Goal: Information Seeking & Learning: Learn about a topic

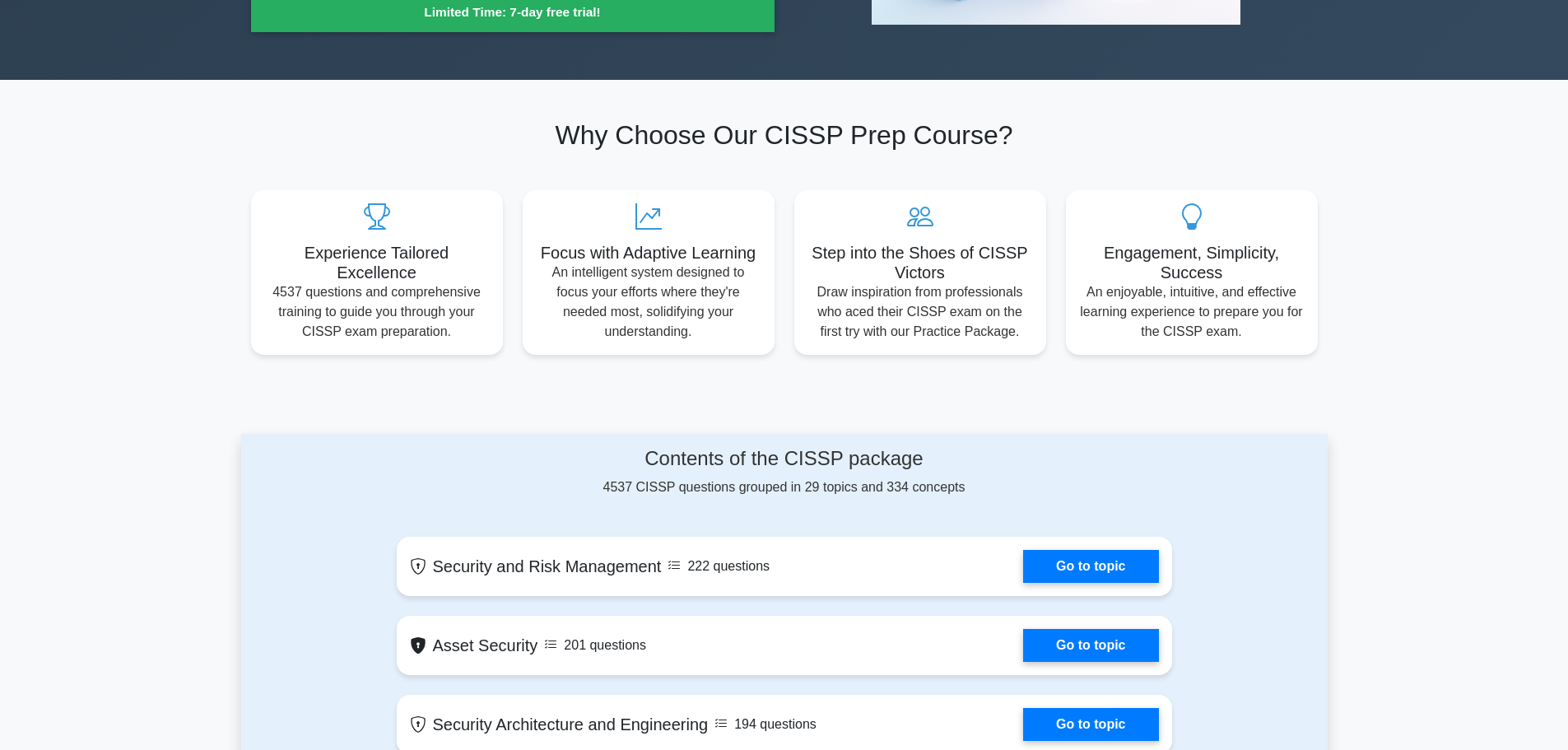
scroll to position [659, 0]
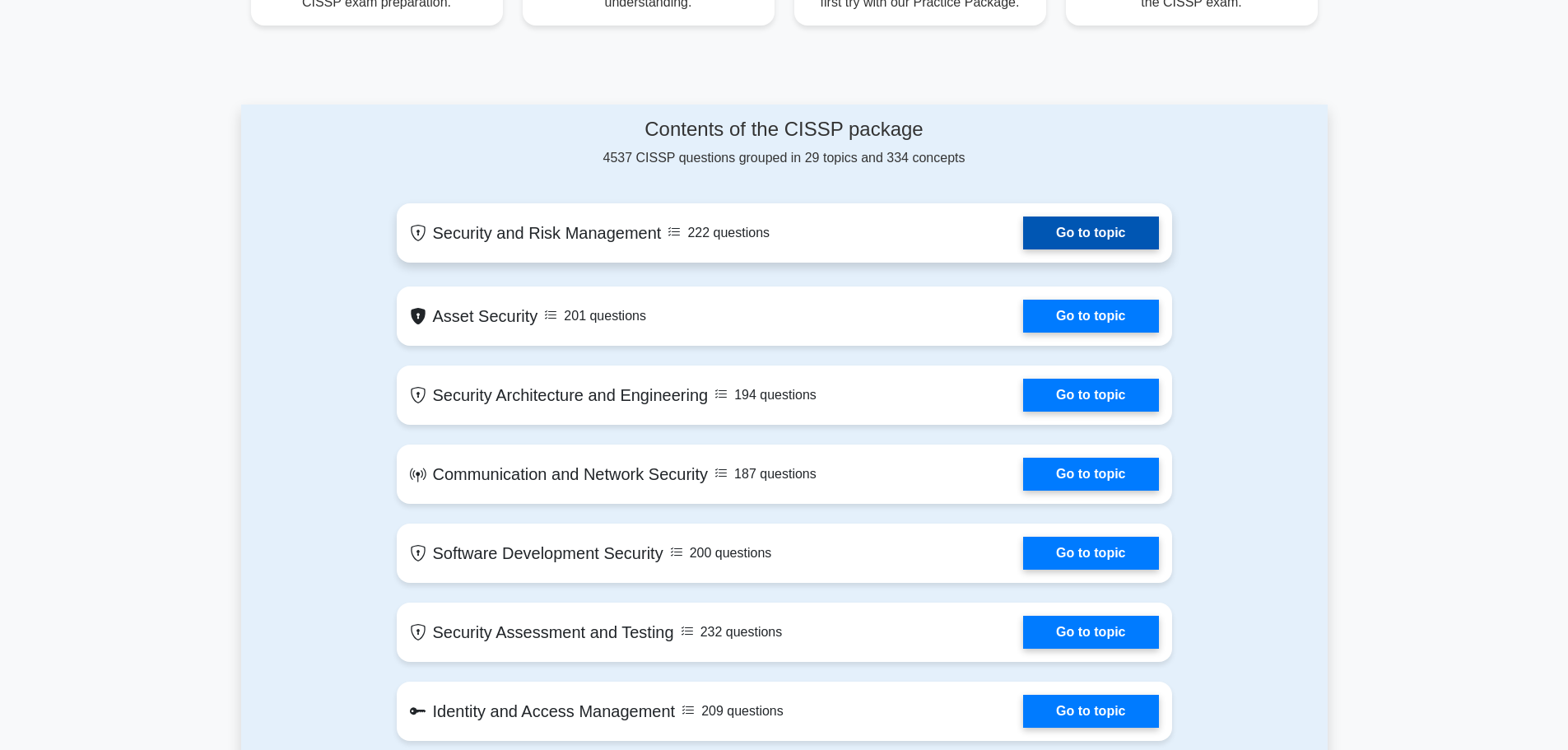
click at [1087, 235] on link "Go to topic" at bounding box center [1090, 233] width 135 height 33
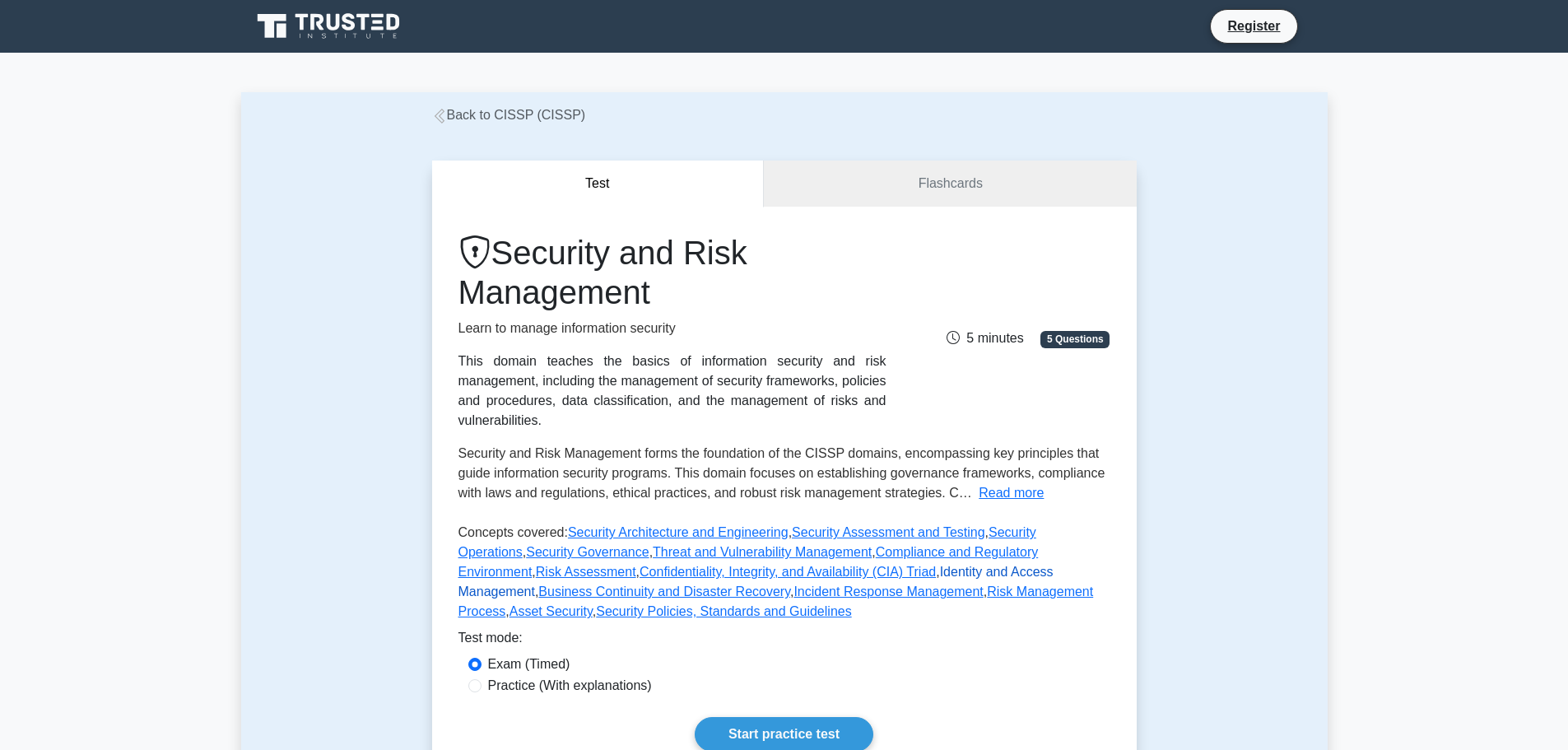
scroll to position [329, 0]
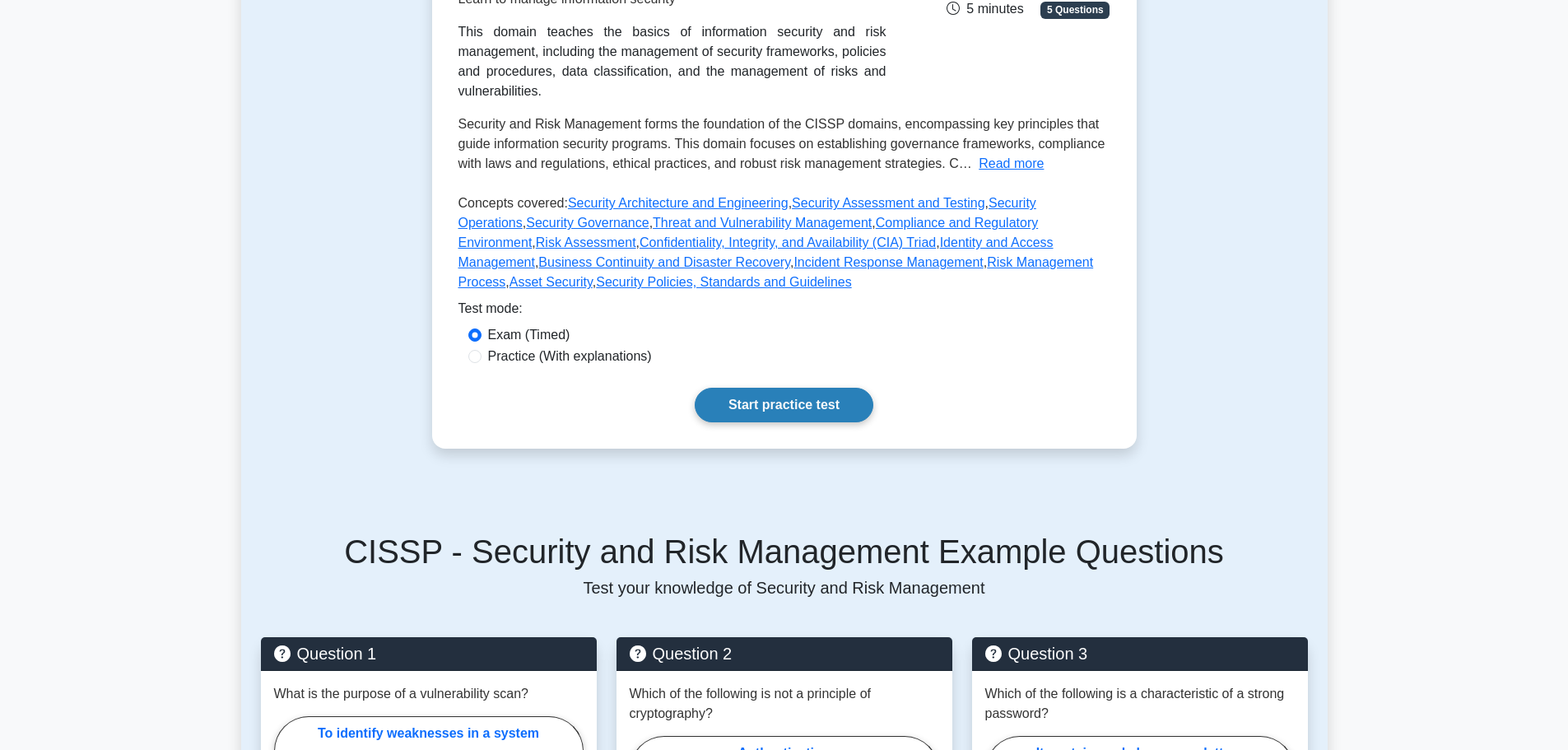
click at [835, 394] on link "Start practice test" at bounding box center [784, 405] width 178 height 34
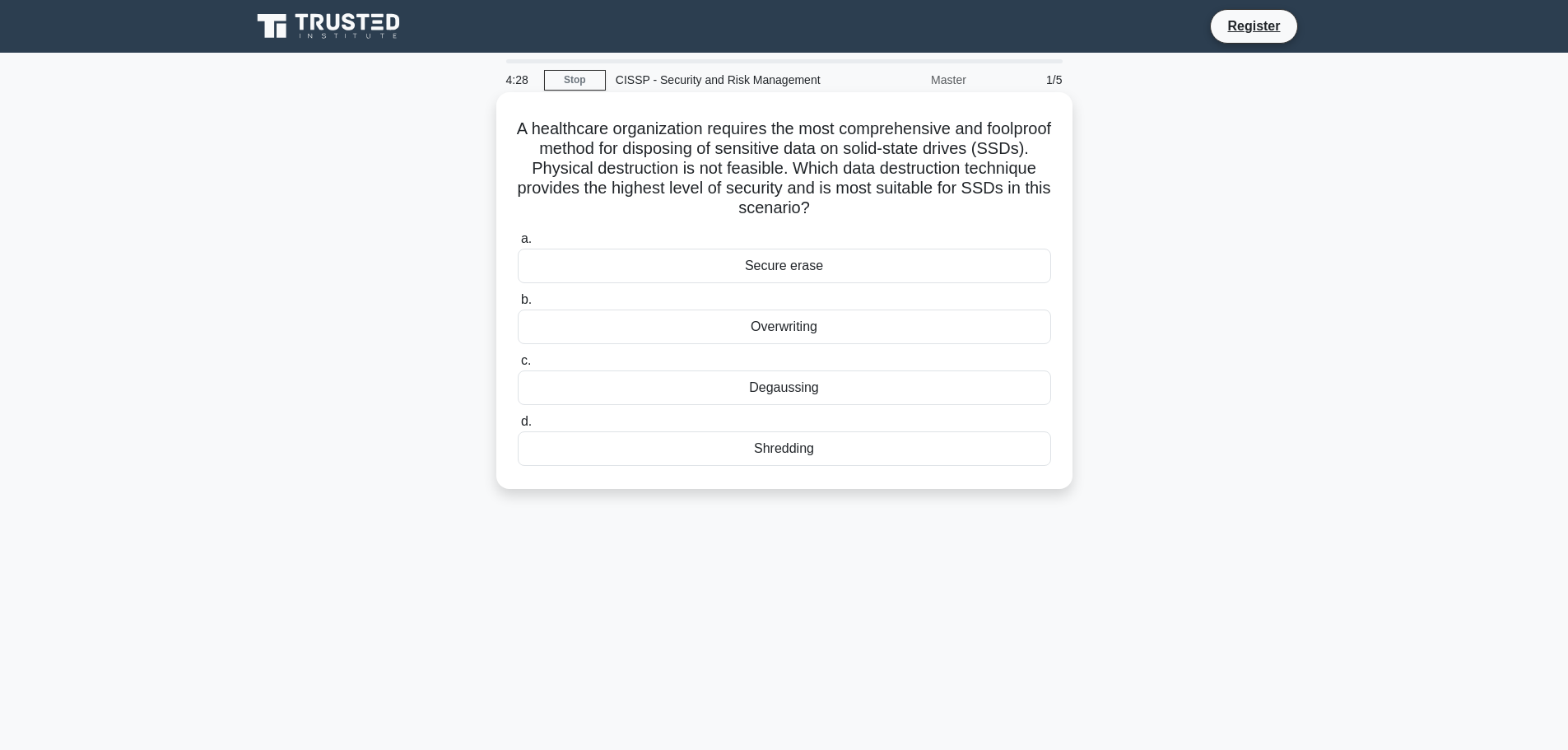
click at [771, 333] on div "Overwriting" at bounding box center [784, 327] width 534 height 34
click at [518, 306] on input "b. Overwriting" at bounding box center [518, 300] width 0 height 11
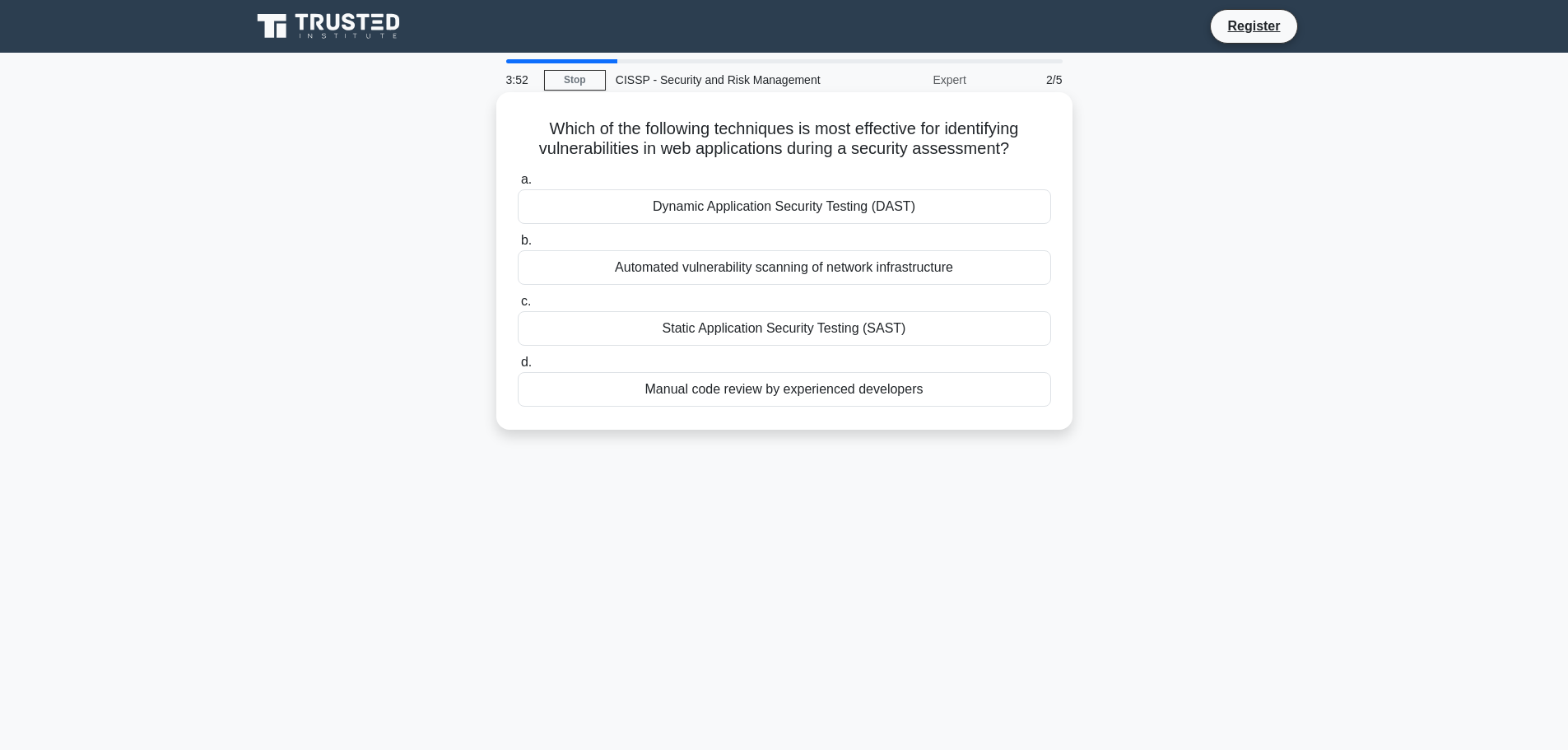
click at [813, 204] on div "Dynamic Application Security Testing (DAST)" at bounding box center [784, 206] width 534 height 34
click at [518, 185] on input "a. Dynamic Application Security Testing (DAST)" at bounding box center [518, 180] width 0 height 11
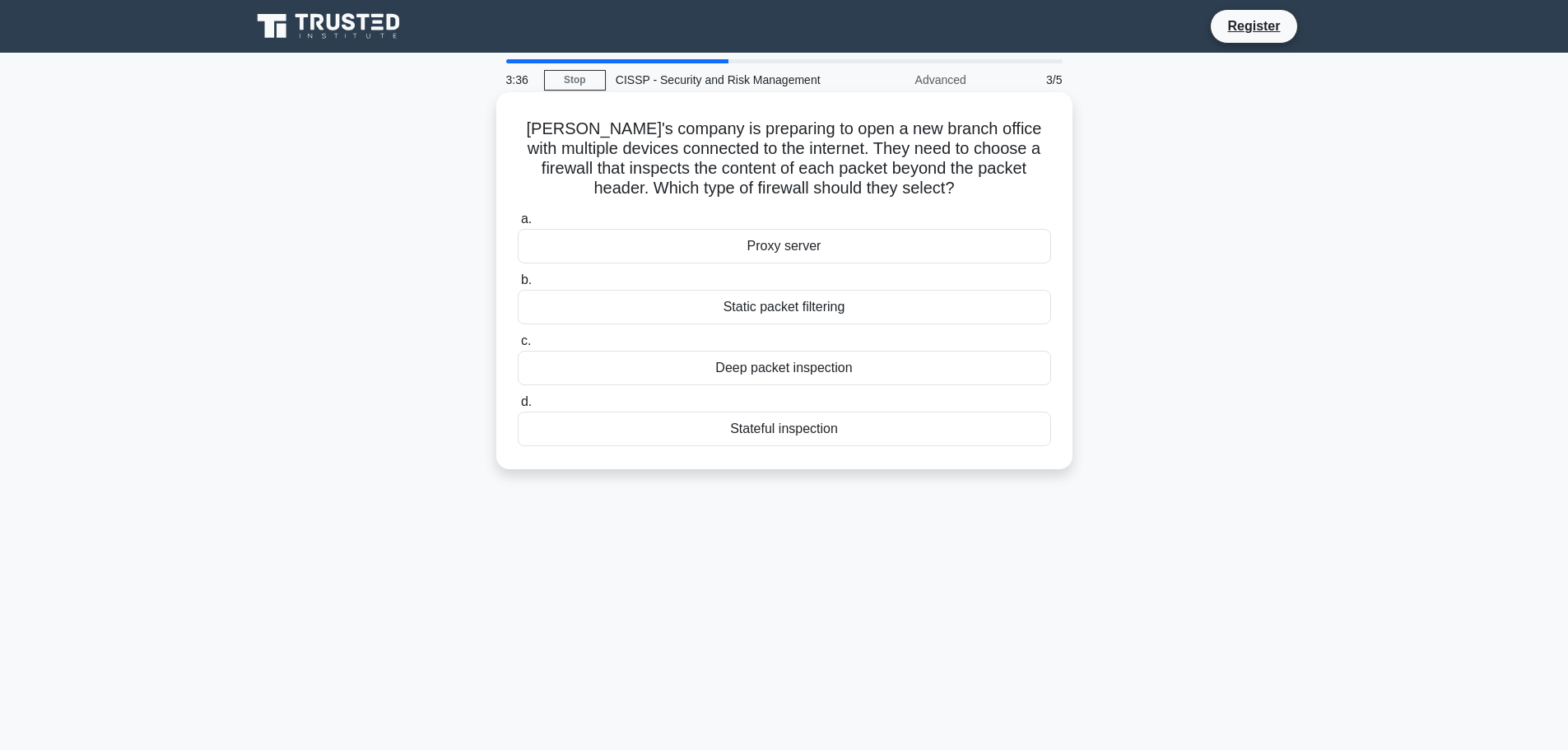
click at [787, 371] on div "Deep packet inspection" at bounding box center [784, 368] width 534 height 34
click at [518, 347] on input "c. Deep packet inspection" at bounding box center [518, 341] width 0 height 11
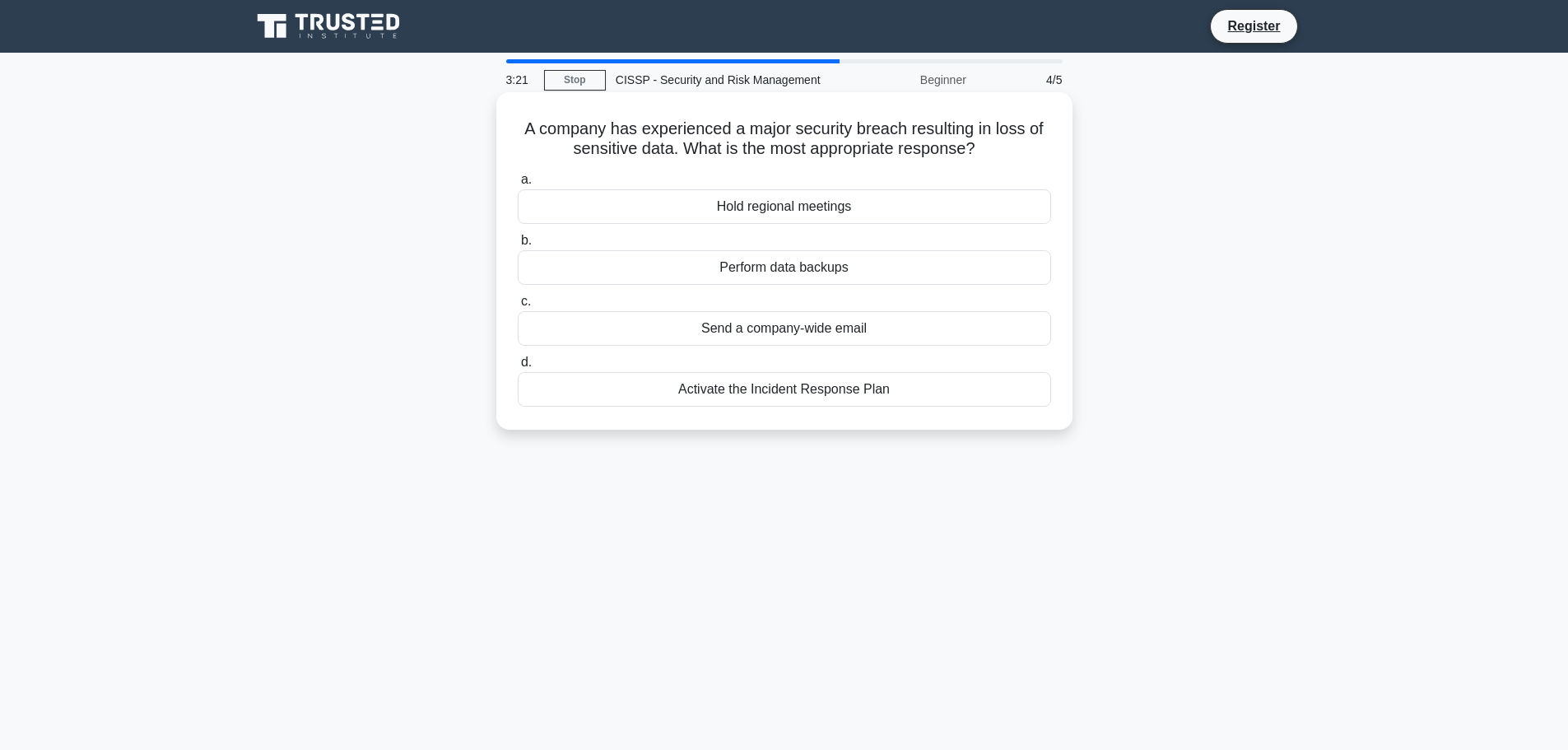
click at [816, 395] on div "Activate the Incident Response Plan" at bounding box center [784, 389] width 534 height 34
click at [518, 368] on input "d. Activate the Incident Response Plan" at bounding box center [518, 363] width 0 height 11
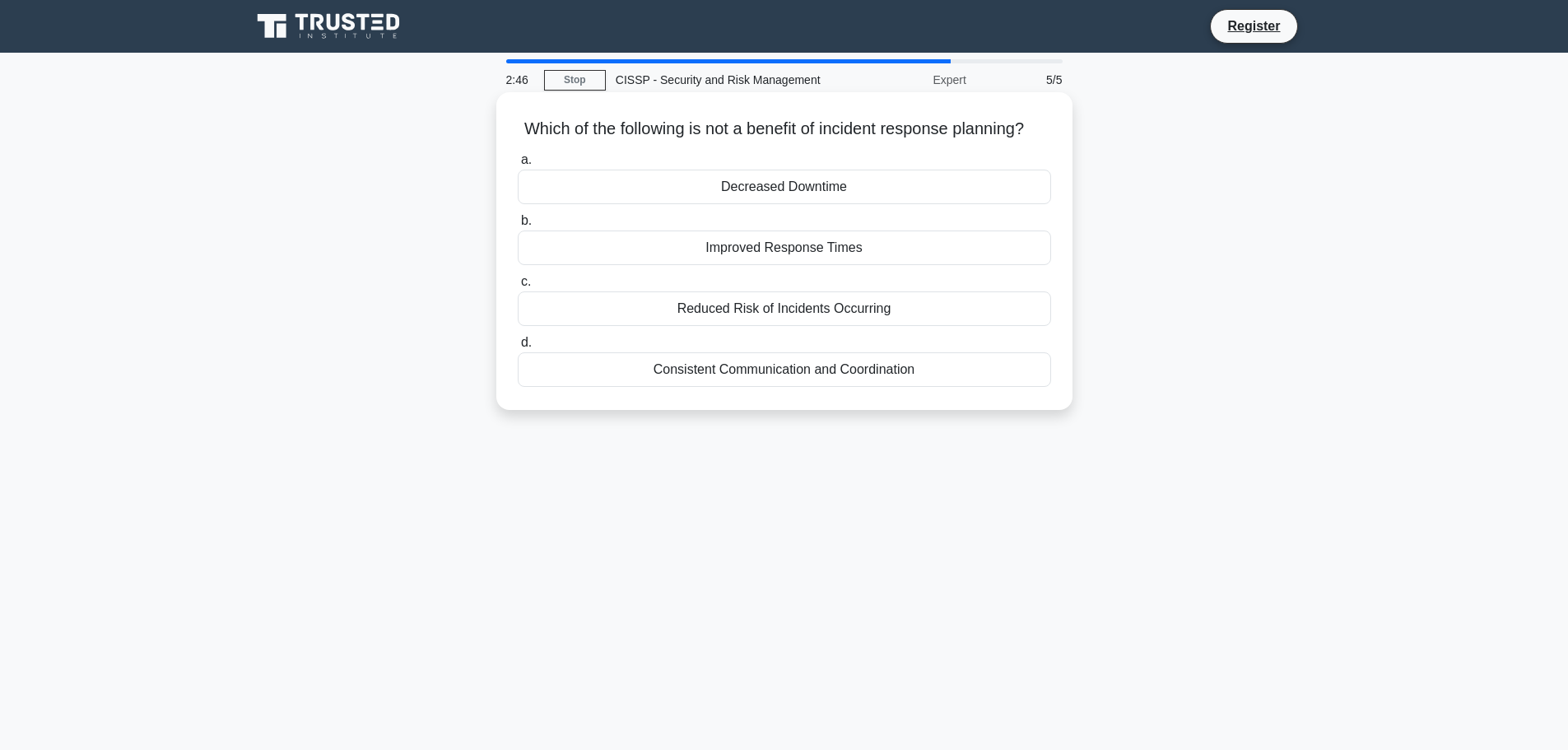
click at [858, 326] on div "Reduced Risk of Incidents Occurring" at bounding box center [784, 309] width 534 height 34
click at [518, 288] on input "c. Reduced Risk of Incidents Occurring" at bounding box center [518, 282] width 0 height 11
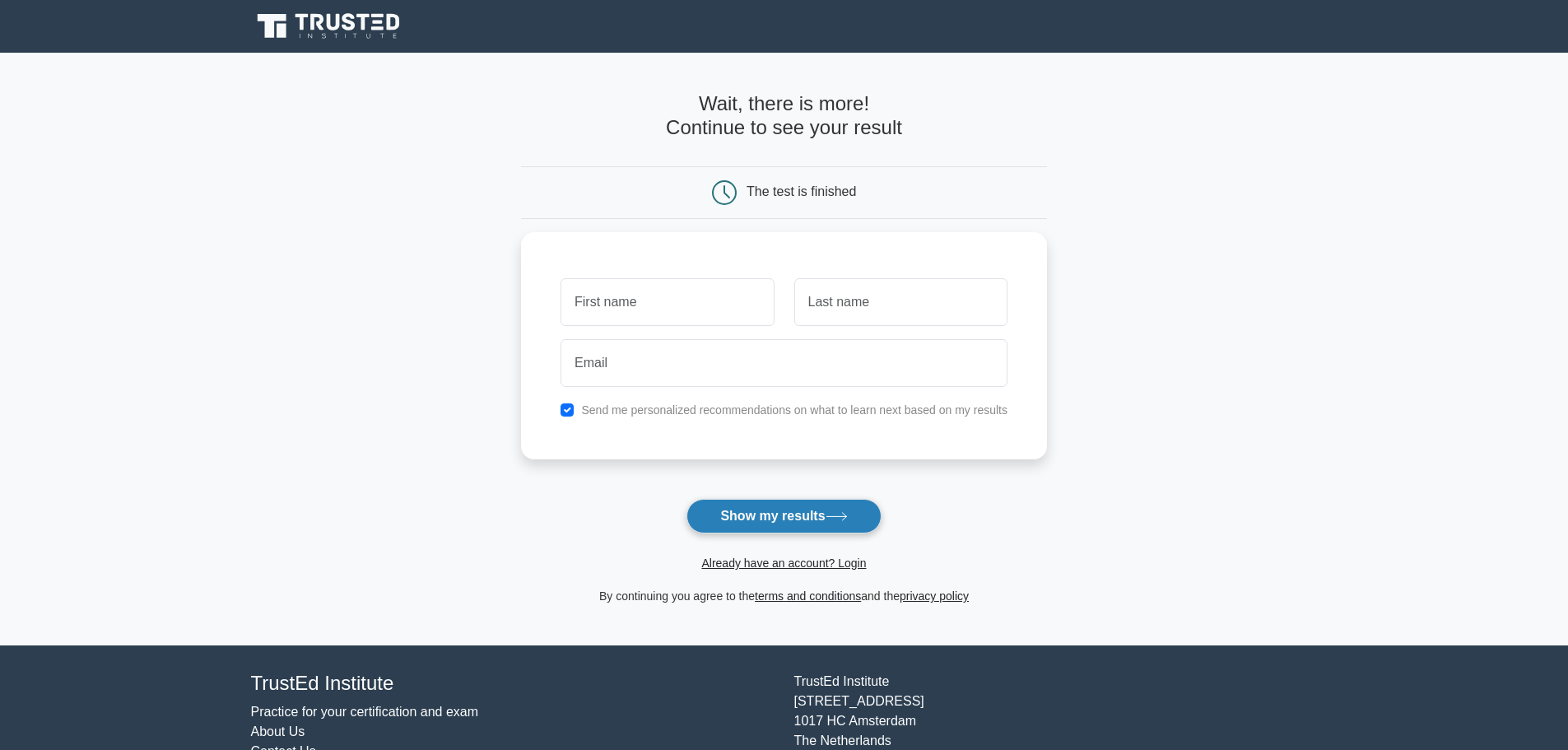
click at [822, 512] on button "Show my results" at bounding box center [784, 516] width 195 height 34
type input "ash"
click at [805, 285] on input "text" at bounding box center [901, 298] width 214 height 48
type input "sha"
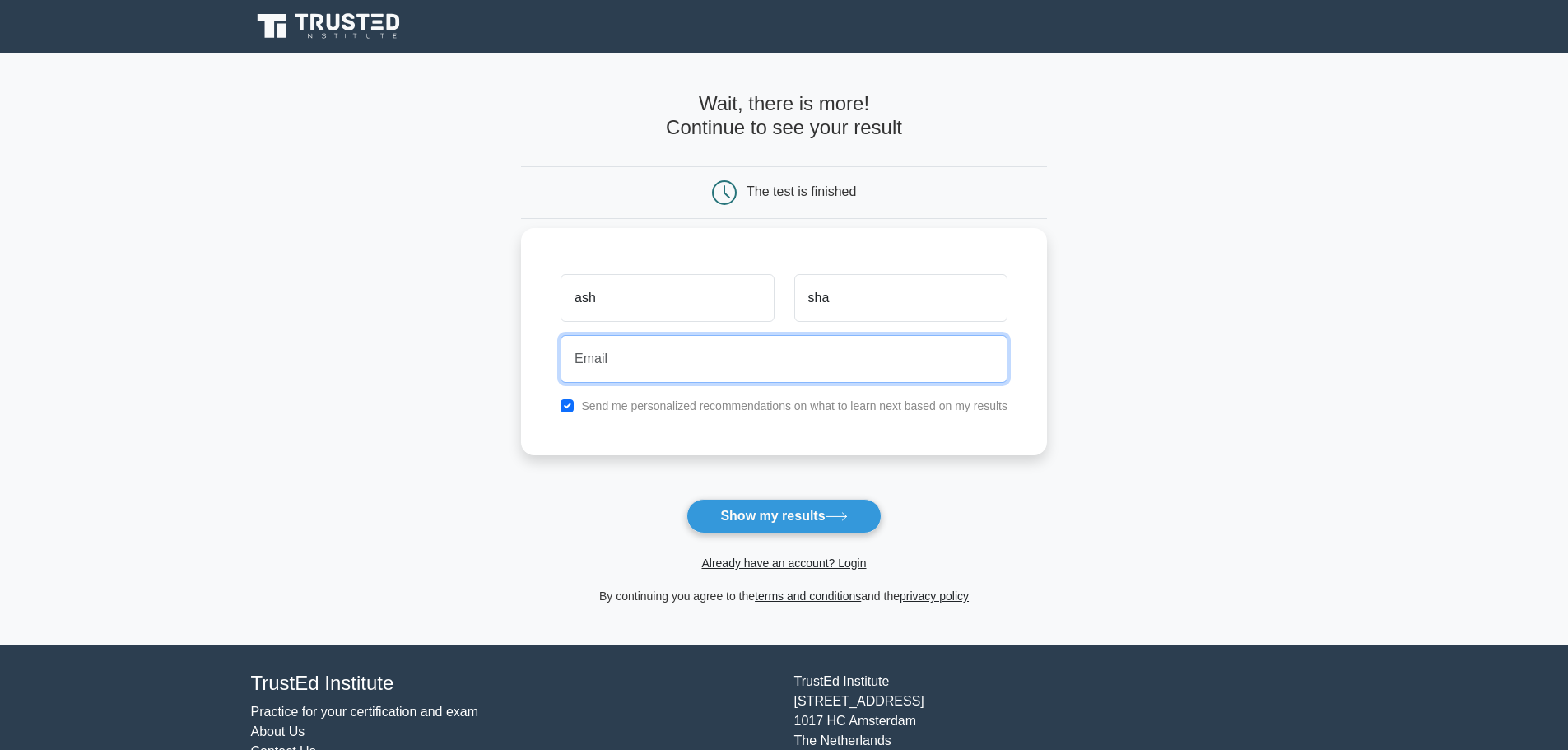
click at [735, 368] on input "email" at bounding box center [784, 358] width 447 height 48
type input "ash"
click at [568, 406] on input "checkbox" at bounding box center [567, 405] width 14 height 14
checkbox input "false"
click at [613, 370] on input "ash" at bounding box center [784, 358] width 447 height 48
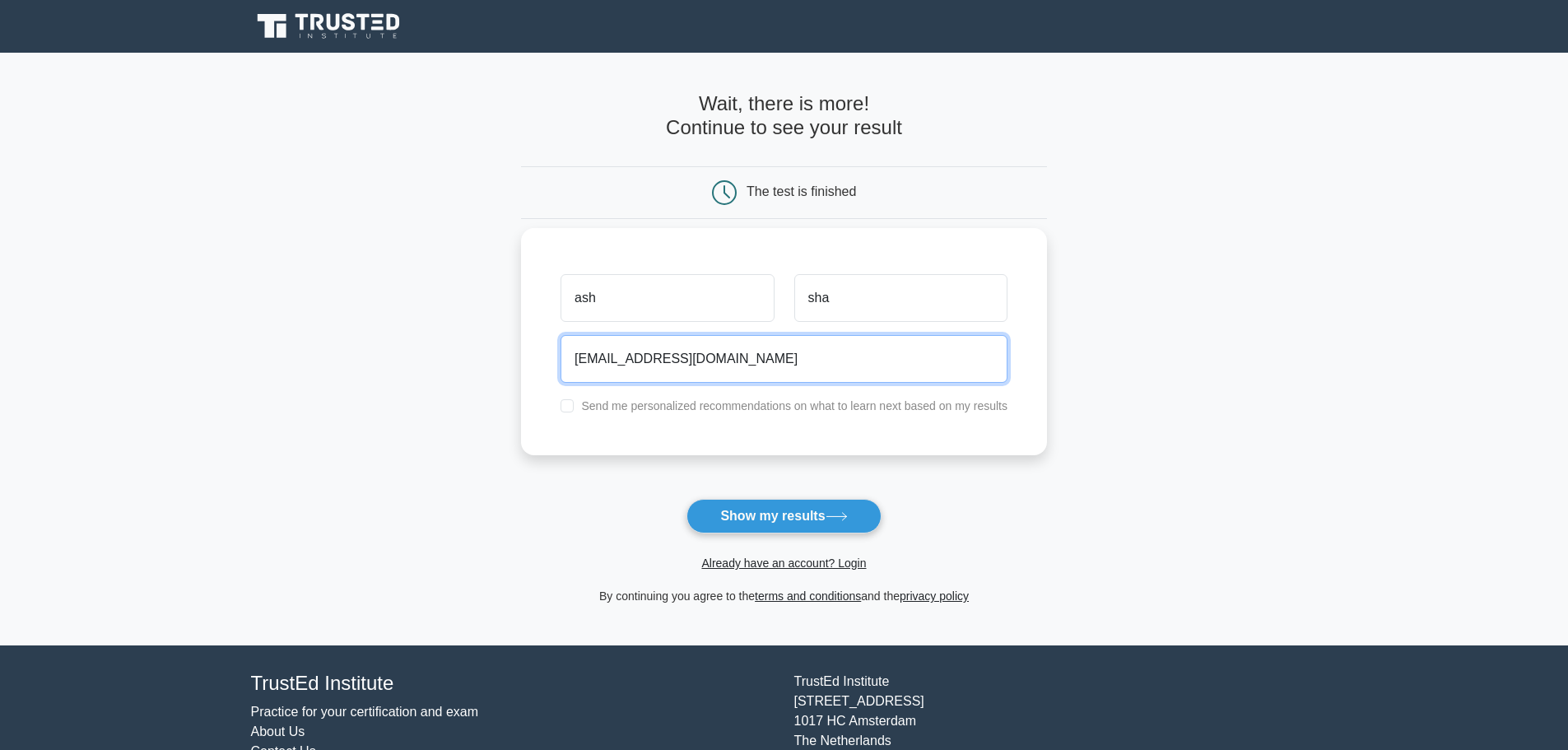
type input "ash_sha_2121@yahoo.com"
click at [687, 498] on button "Show my results" at bounding box center [784, 516] width 195 height 34
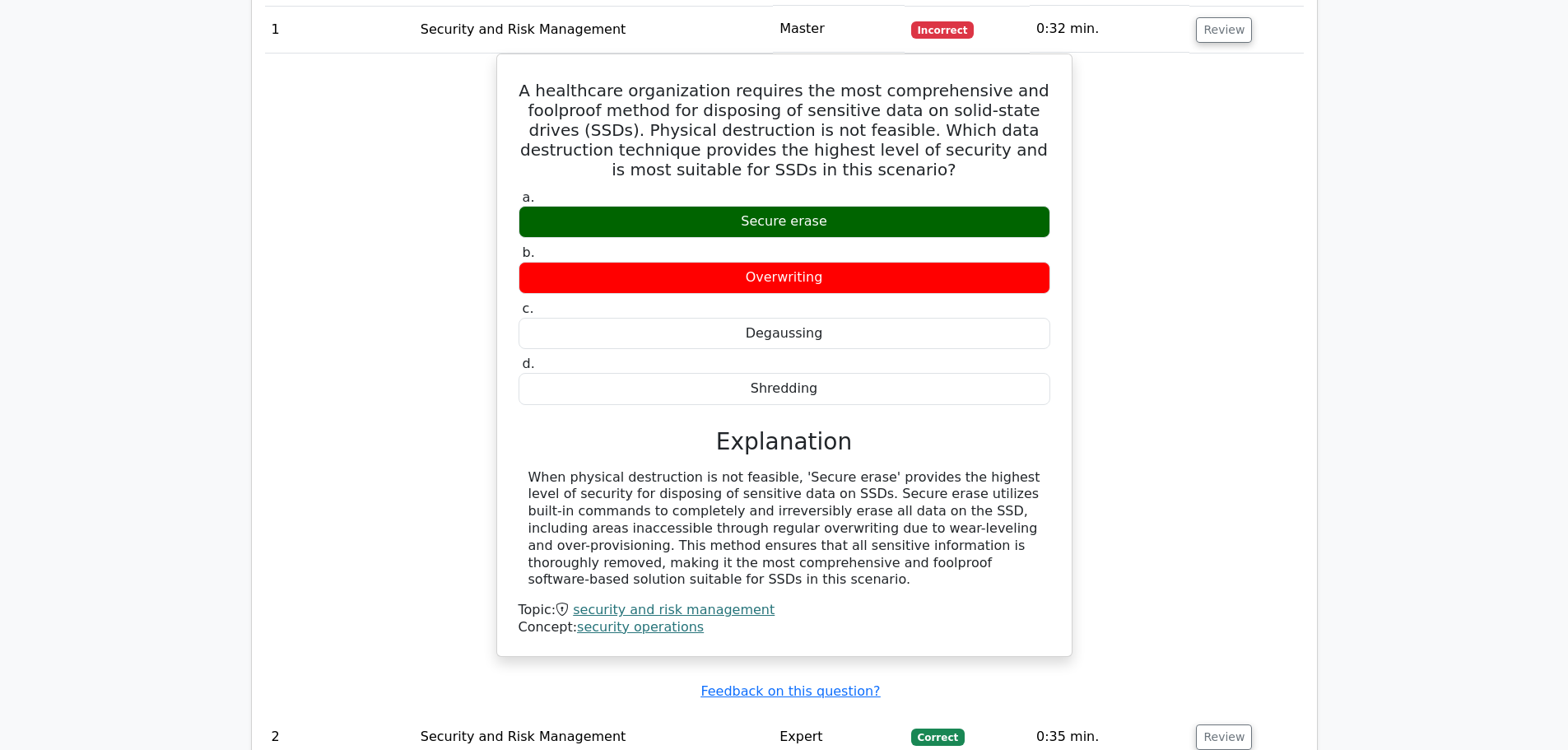
scroll to position [1692, 0]
